Goal: Task Accomplishment & Management: Manage account settings

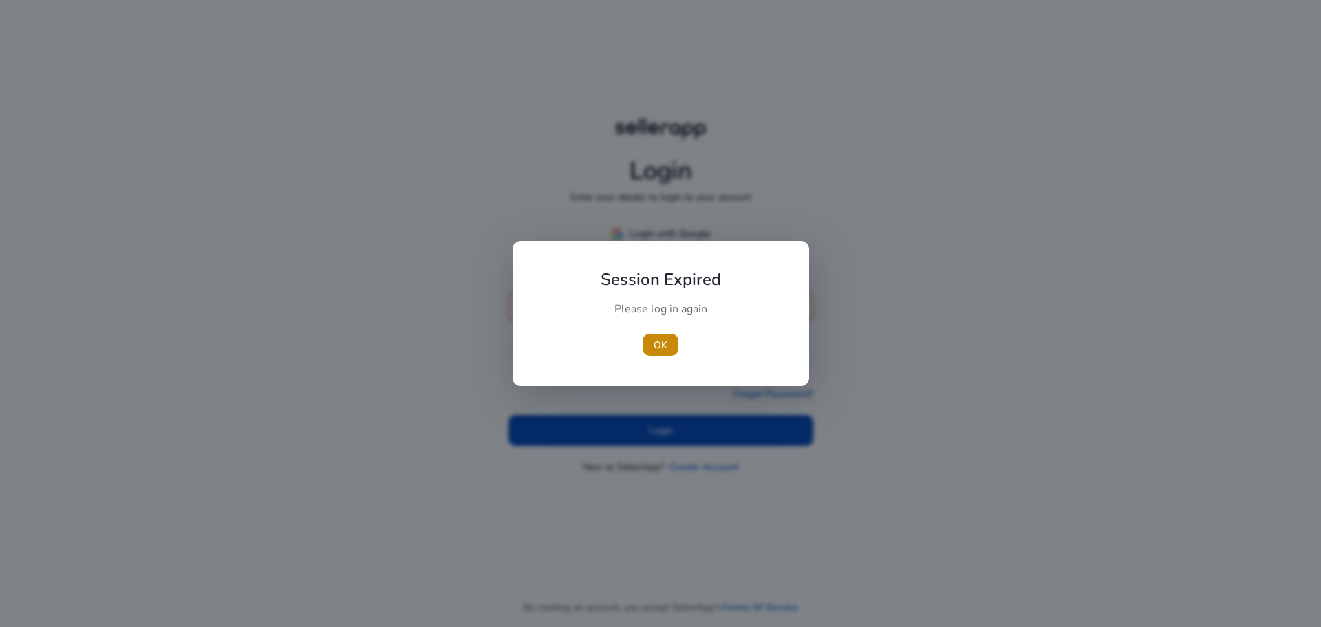
click at [749, 245] on div "Session Expired Please log in again [GEOGRAPHIC_DATA]" at bounding box center [661, 313] width 297 height 145
click at [657, 345] on span "OK" at bounding box center [661, 345] width 14 height 14
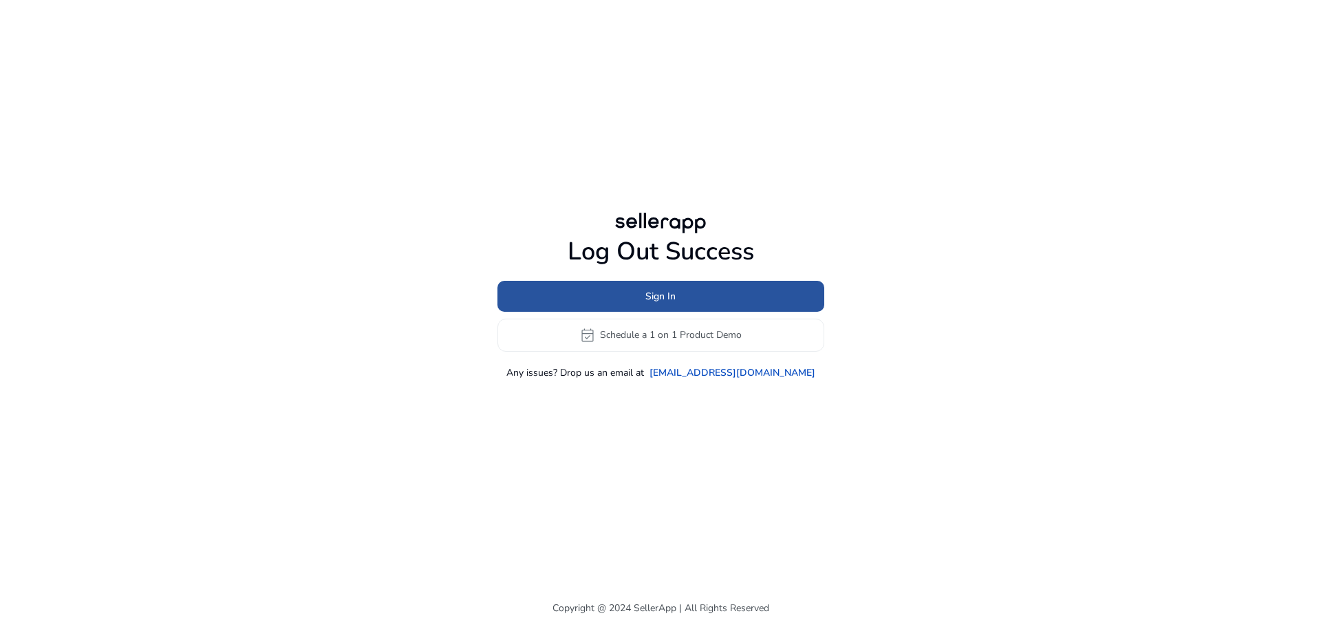
click at [681, 294] on span at bounding box center [661, 295] width 327 height 33
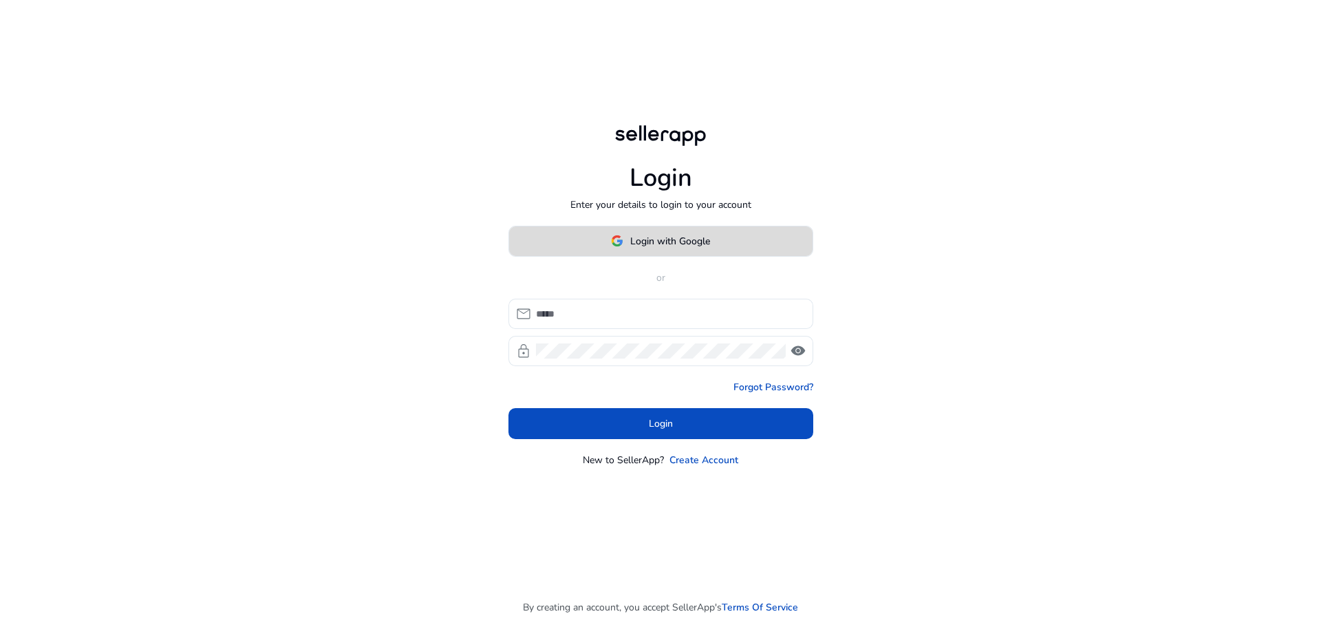
click at [693, 253] on span at bounding box center [660, 240] width 303 height 33
